Goal: Find specific page/section: Find specific page/section

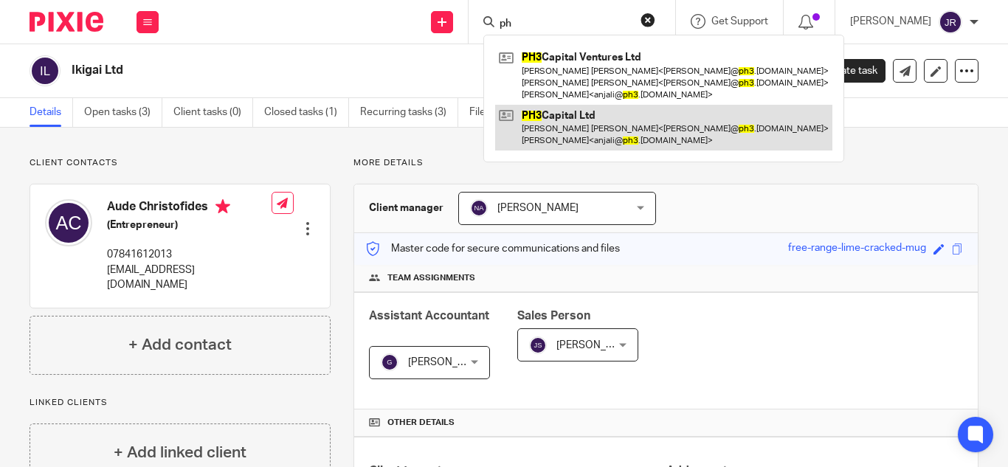
type input "p"
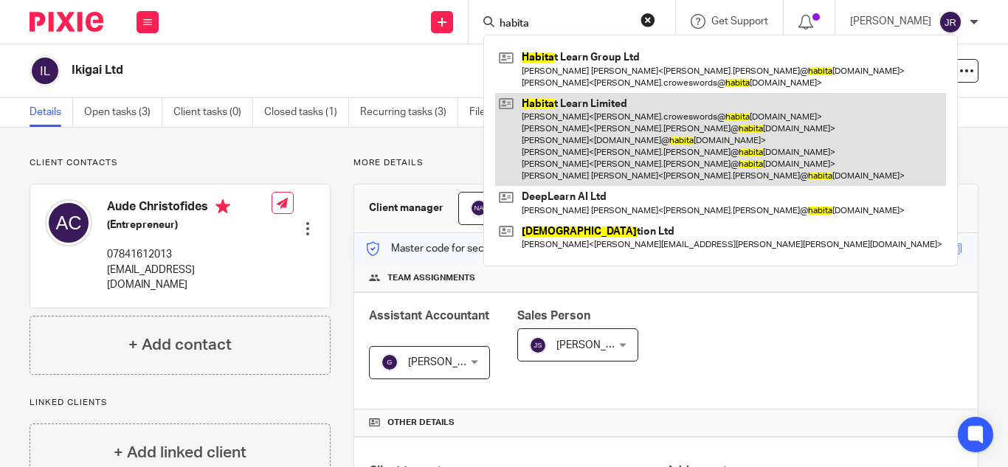
type input "habita"
click at [625, 104] on link at bounding box center [720, 140] width 451 height 94
click at [615, 109] on link at bounding box center [720, 140] width 451 height 94
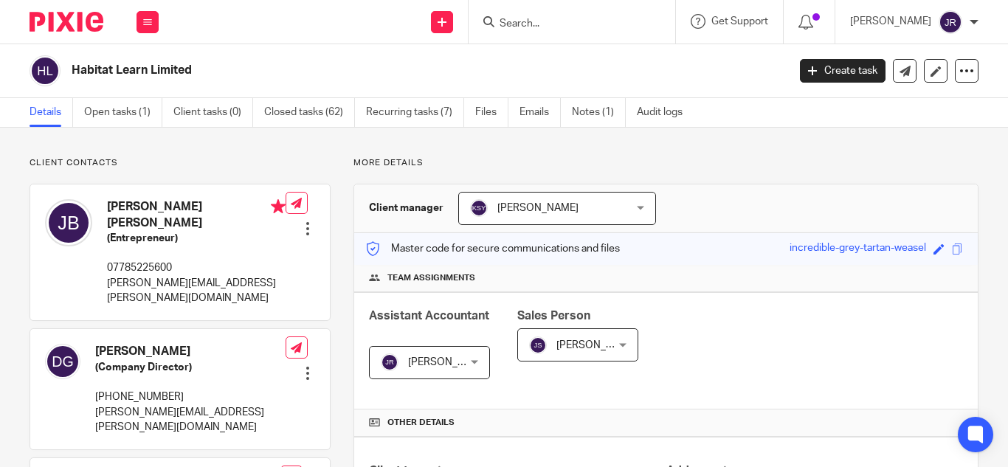
scroll to position [492, 0]
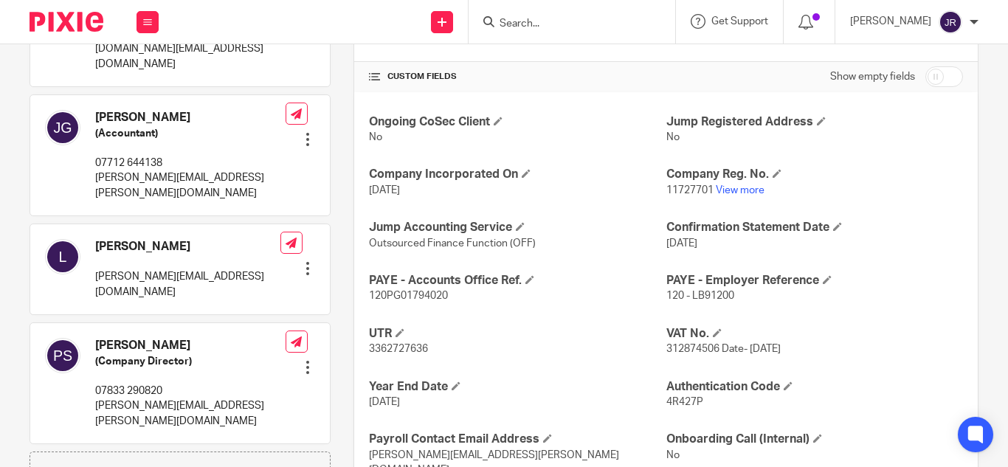
click at [562, 13] on form at bounding box center [576, 22] width 157 height 18
click at [541, 30] on input "Search" at bounding box center [564, 24] width 133 height 13
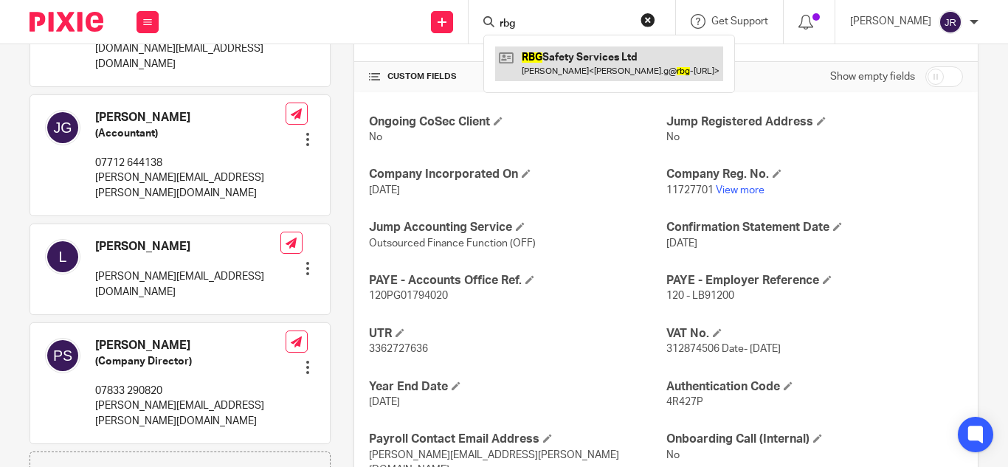
type input "rbg"
click at [544, 74] on link at bounding box center [609, 63] width 228 height 34
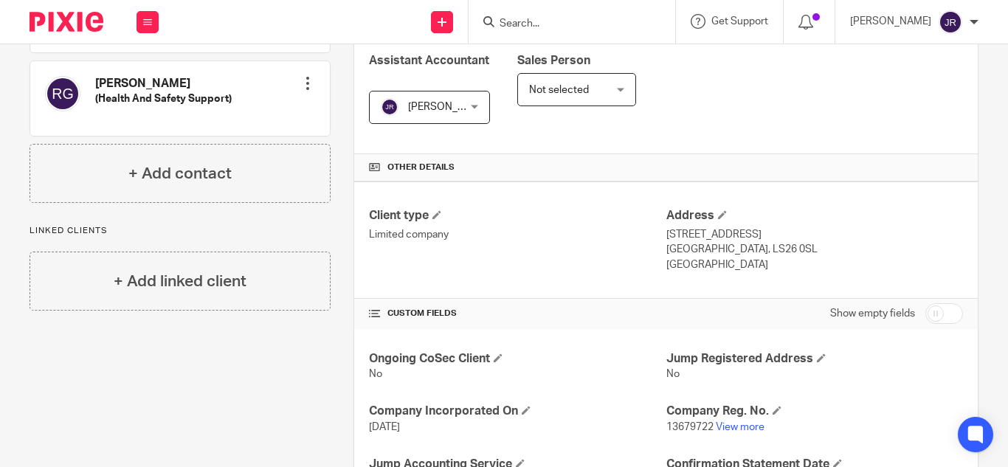
scroll to position [295, 0]
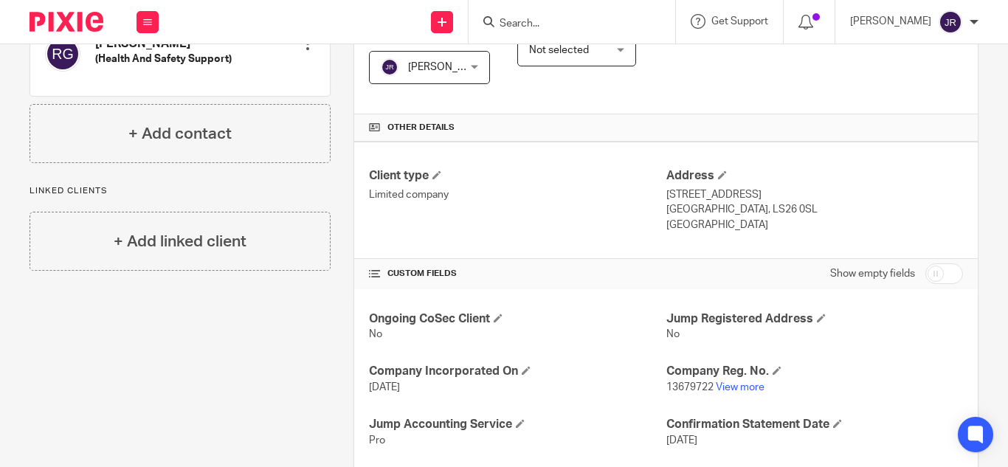
click at [735, 381] on p "13679722 View more" at bounding box center [814, 387] width 297 height 15
click at [731, 384] on link "View more" at bounding box center [740, 387] width 49 height 10
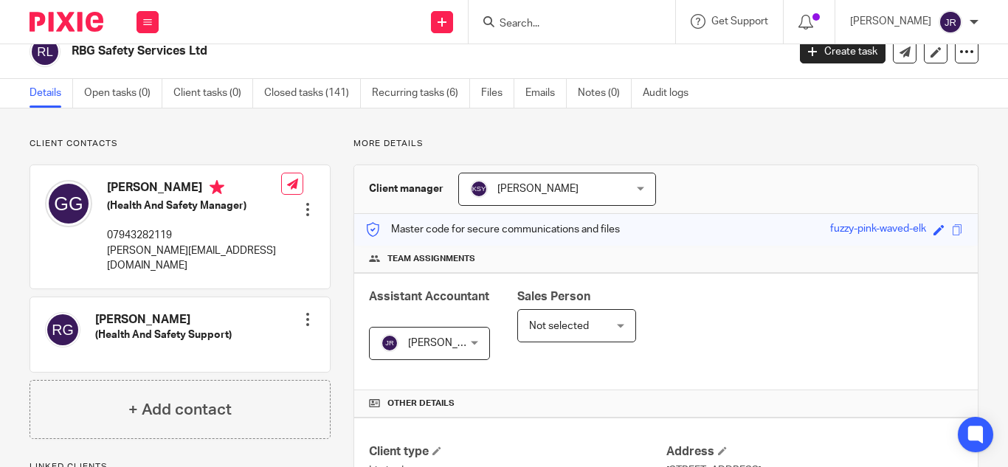
scroll to position [0, 0]
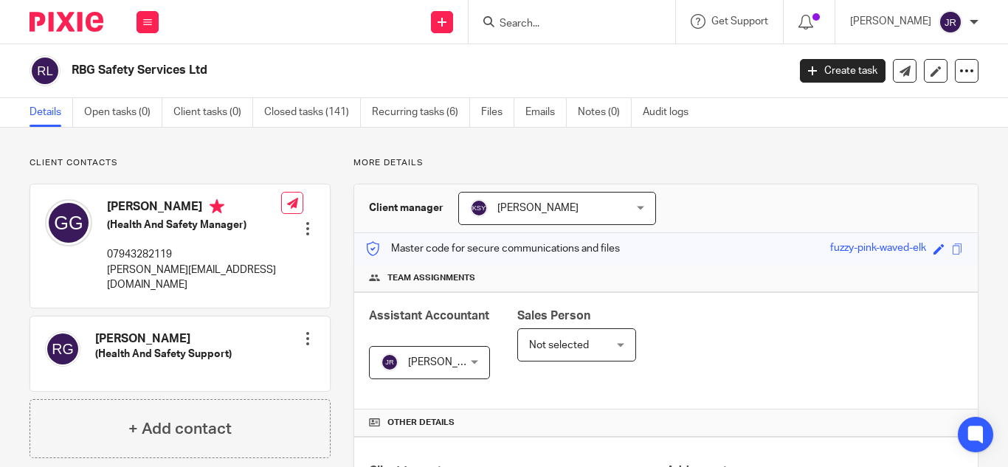
drag, startPoint x: 209, startPoint y: 72, endPoint x: 72, endPoint y: 55, distance: 138.2
click at [72, 55] on div "RBG Safety Services Ltd Create task Update from Companies House Export data Mer…" at bounding box center [504, 71] width 1008 height 54
copy h2 "RBG Safety Services Ltd"
